Goal: Task Accomplishment & Management: Manage account settings

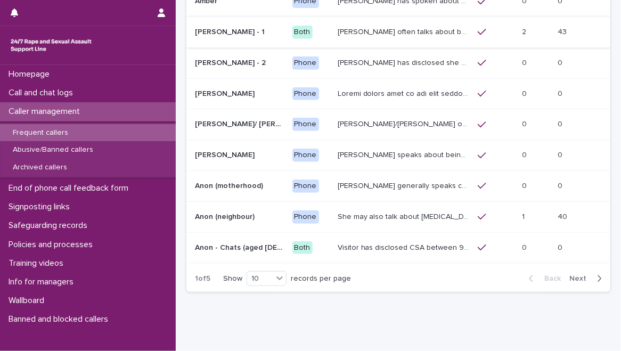
scroll to position [166, 0]
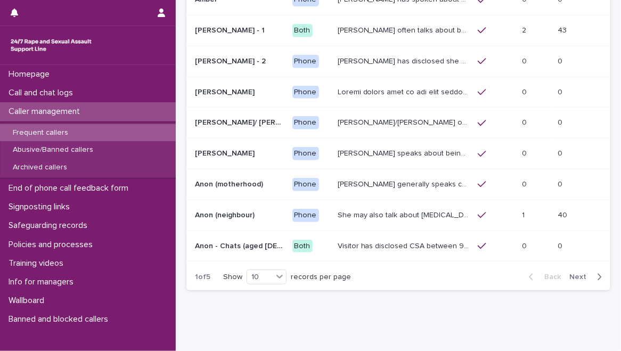
click at [571, 273] on span "Next" at bounding box center [580, 276] width 23 height 7
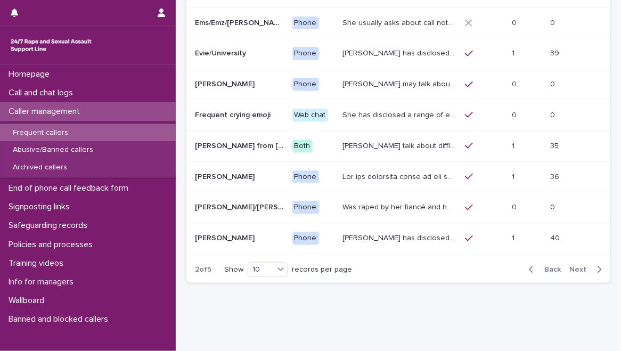
scroll to position [169, 0]
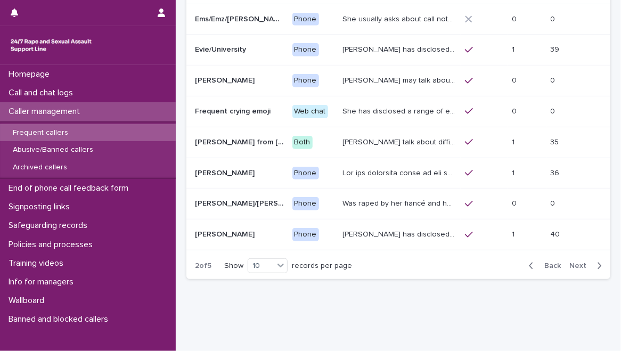
click at [574, 266] on span "Next" at bounding box center [580, 265] width 23 height 7
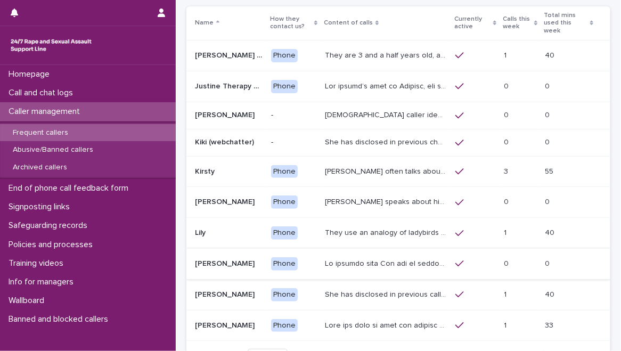
scroll to position [172, 0]
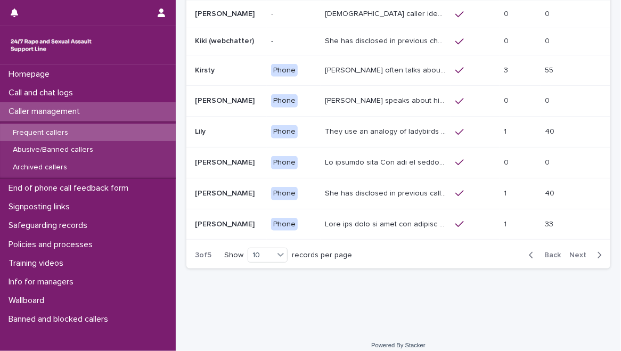
click at [575, 251] on span "Next" at bounding box center [580, 254] width 23 height 7
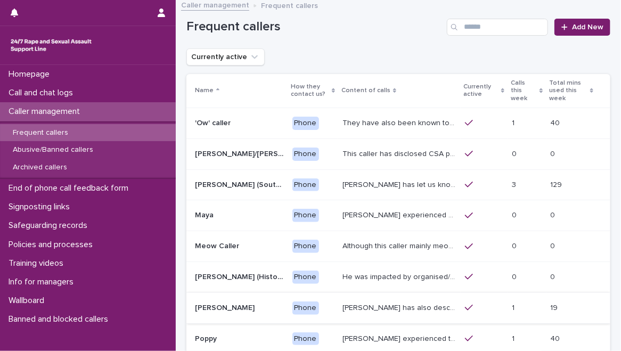
scroll to position [187, 0]
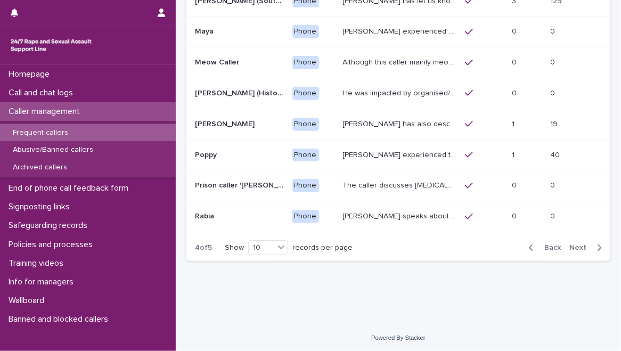
click at [575, 244] on span "Next" at bounding box center [580, 247] width 23 height 7
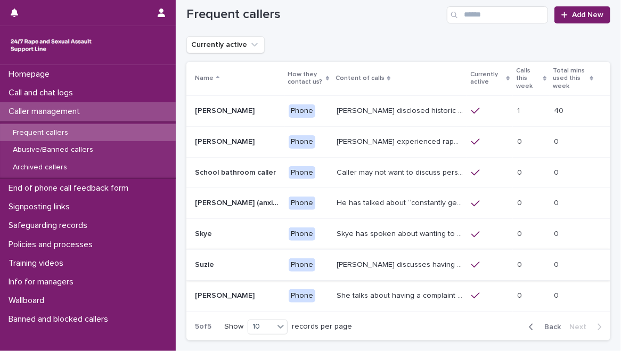
scroll to position [12, 0]
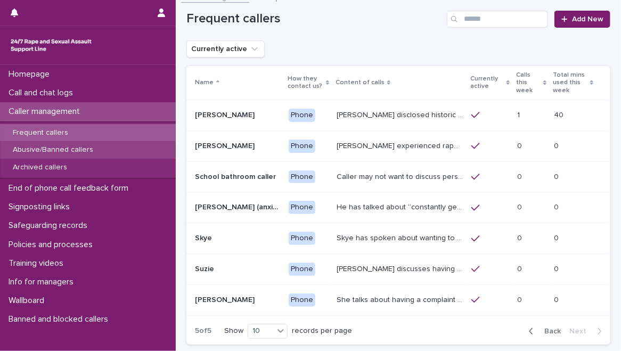
click at [95, 145] on p "Abusive/Banned callers" at bounding box center [52, 149] width 97 height 9
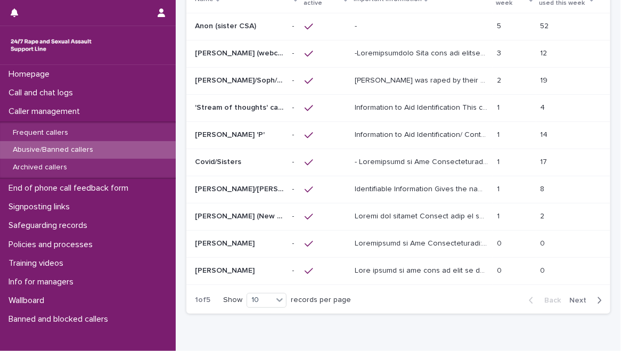
scroll to position [144, 0]
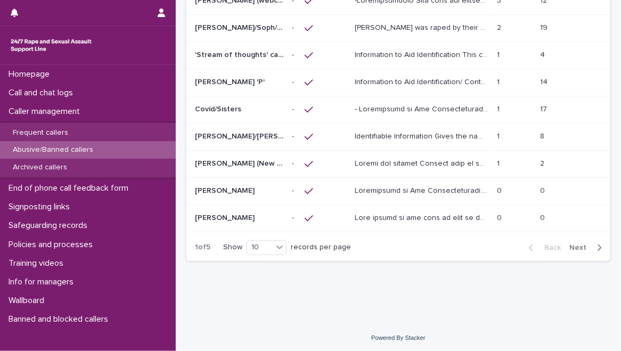
click at [571, 247] on span "Next" at bounding box center [580, 247] width 23 height 7
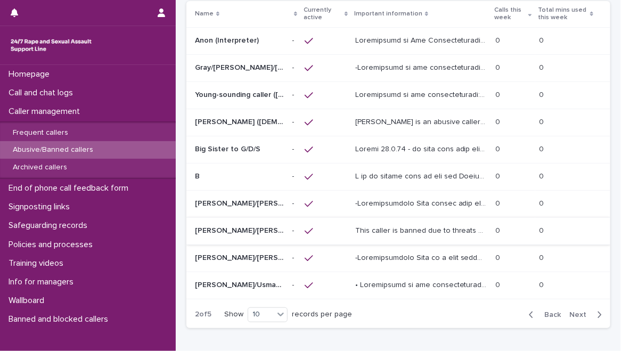
scroll to position [61, 0]
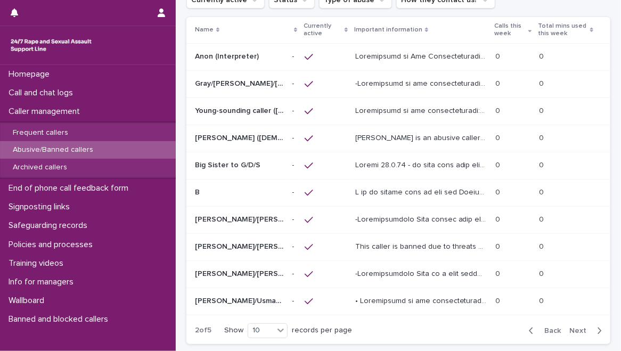
click at [571, 327] on span "Next" at bounding box center [580, 330] width 23 height 7
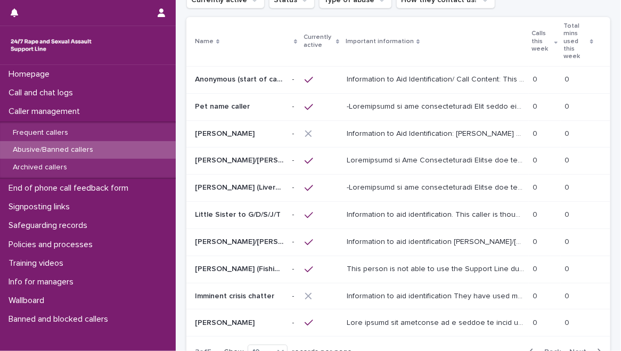
scroll to position [60, 0]
click at [545, 349] on span "Back" at bounding box center [549, 352] width 23 height 7
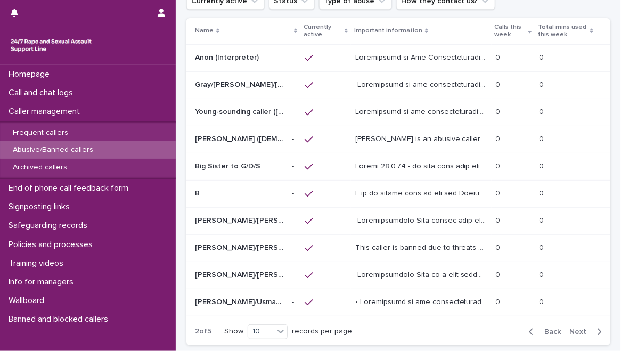
scroll to position [61, 0]
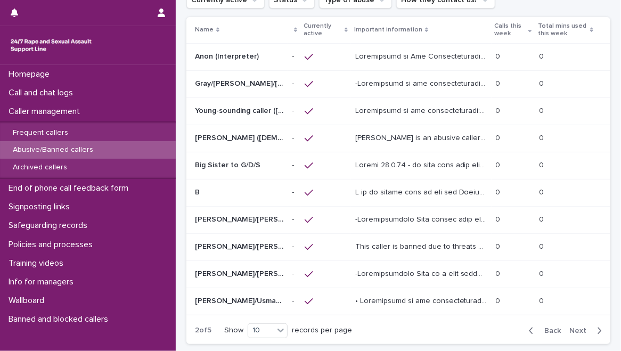
click at [433, 298] on p at bounding box center [422, 299] width 134 height 11
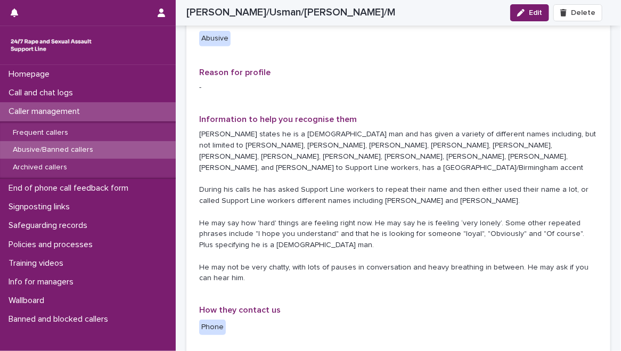
scroll to position [193, 0]
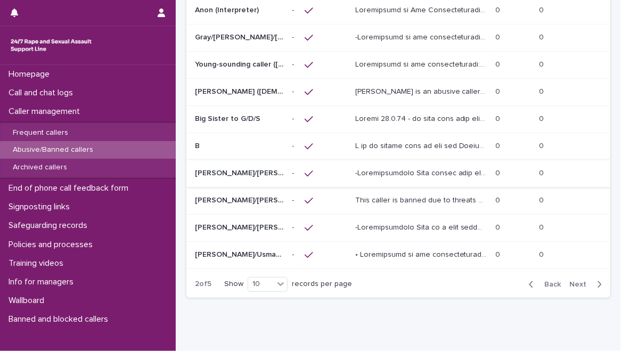
scroll to position [144, 0]
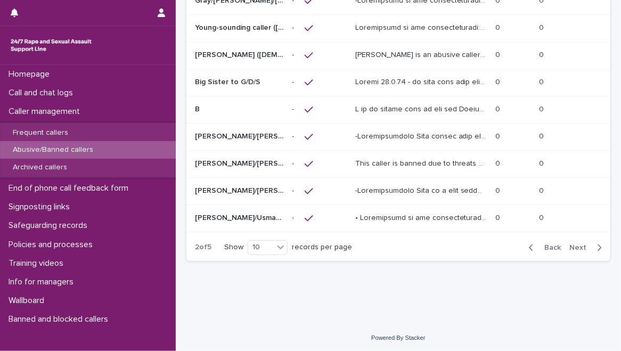
click at [569, 247] on span "Next" at bounding box center [580, 247] width 23 height 7
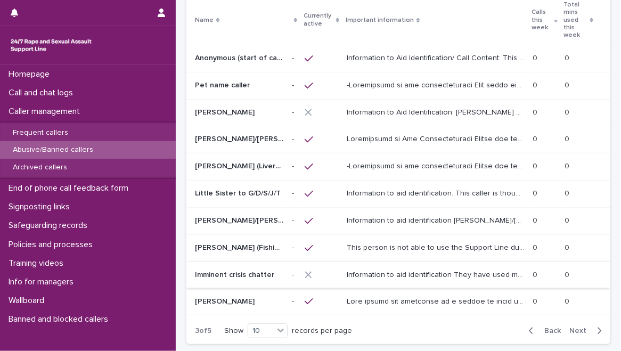
scroll to position [79, 0]
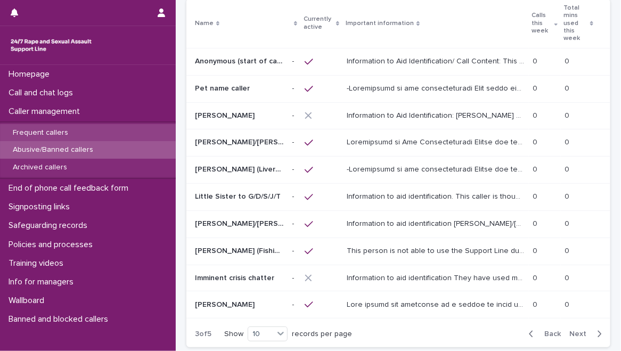
click at [94, 126] on div "Frequent callers" at bounding box center [88, 133] width 176 height 18
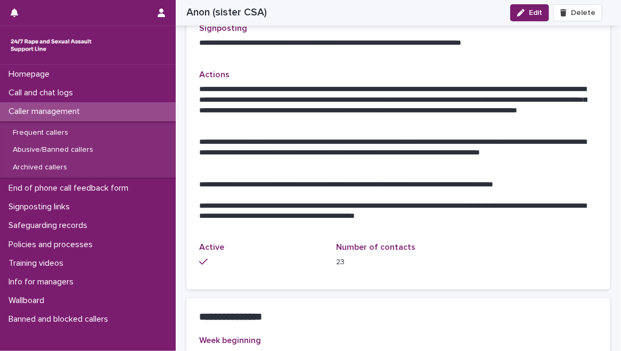
scroll to position [550, 0]
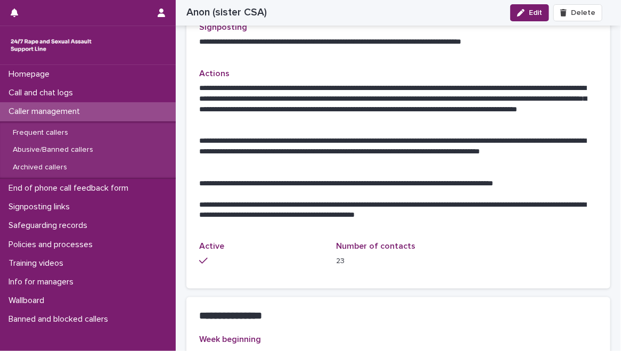
click at [180, 251] on div "Loading... Saving… Loading... Saving… Anon (sister CSA) Edit [PERSON_NAME] (sis…" at bounding box center [398, 312] width 445 height 1723
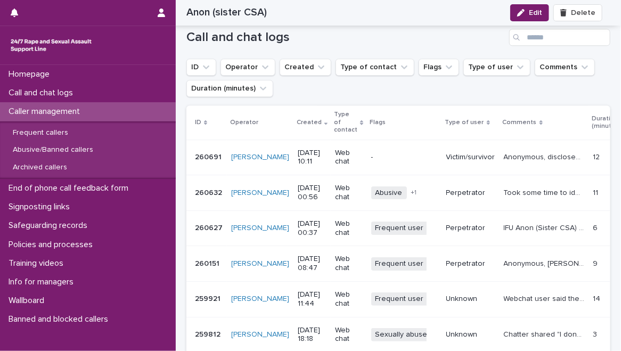
scroll to position [1142, 0]
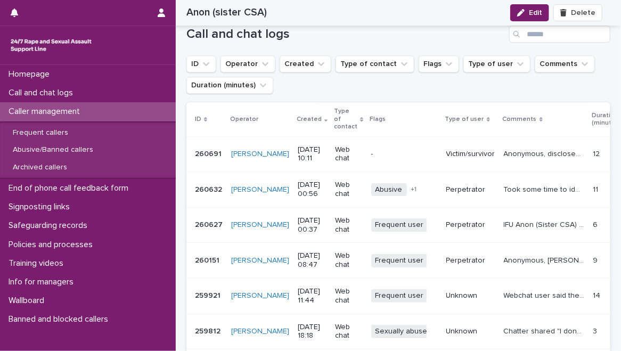
click at [133, 13] on div at bounding box center [79, 13] width 137 height 26
